Goal: Register for event/course

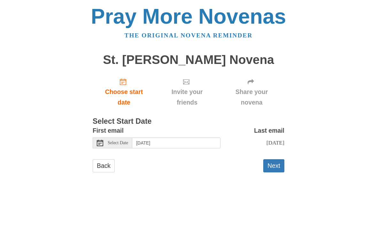
scroll to position [2, 0]
click at [123, 140] on span "Select Date" at bounding box center [118, 142] width 20 height 4
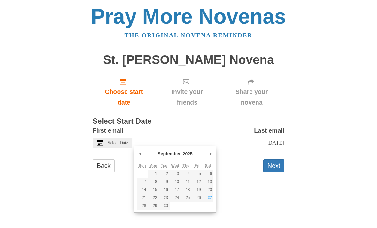
click at [186, 154] on select "2015 2016 2017 2018 2019 2020 2021 2022 2023 2024 2025 2026 2027 2028 2029 2030…" at bounding box center [190, 153] width 17 height 6
type input "[DATE]"
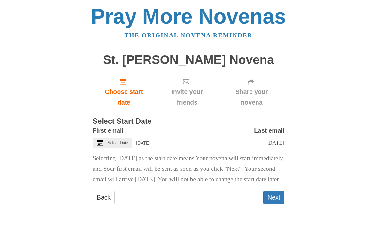
click at [271, 204] on button "Next" at bounding box center [273, 197] width 21 height 13
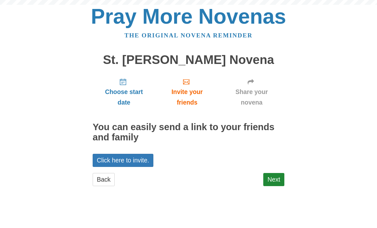
scroll to position [17, 0]
click at [274, 179] on link "Next" at bounding box center [273, 179] width 21 height 13
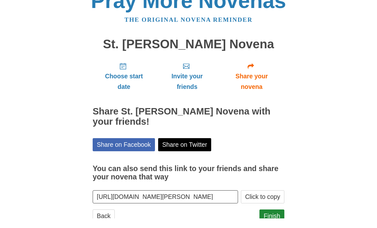
scroll to position [6, 0]
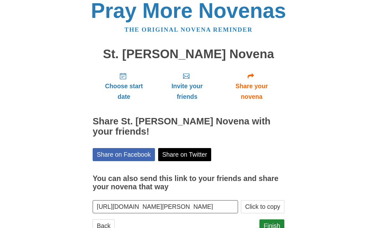
click at [273, 222] on link "Finish" at bounding box center [271, 225] width 25 height 13
